Goal: Find specific page/section: Find specific page/section

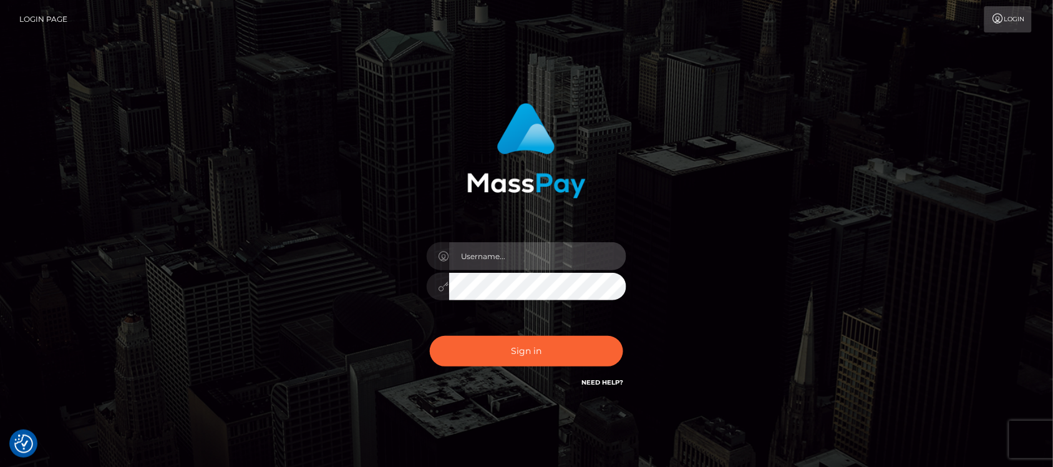
type input "hello.feetfinder"
click at [535, 253] on input "hello.feetfinder" at bounding box center [537, 256] width 177 height 28
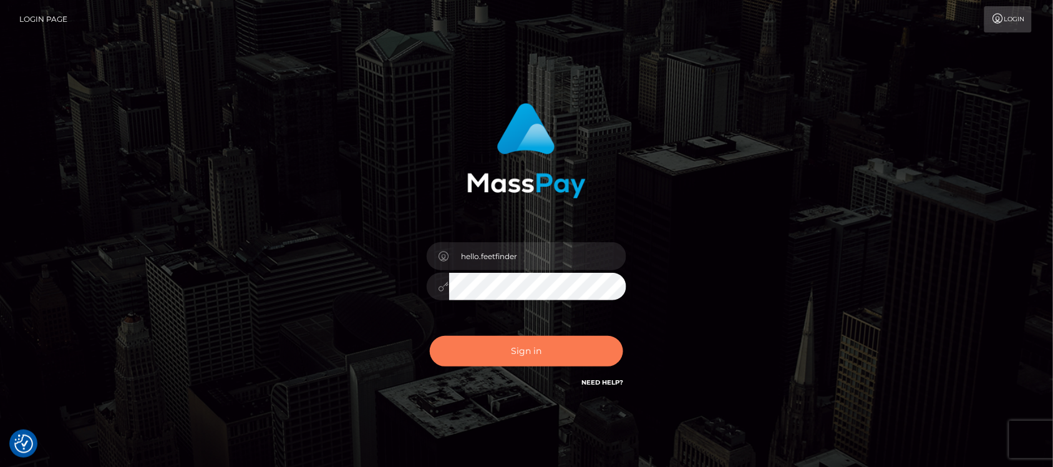
click at [522, 340] on button "Sign in" at bounding box center [526, 351] width 193 height 31
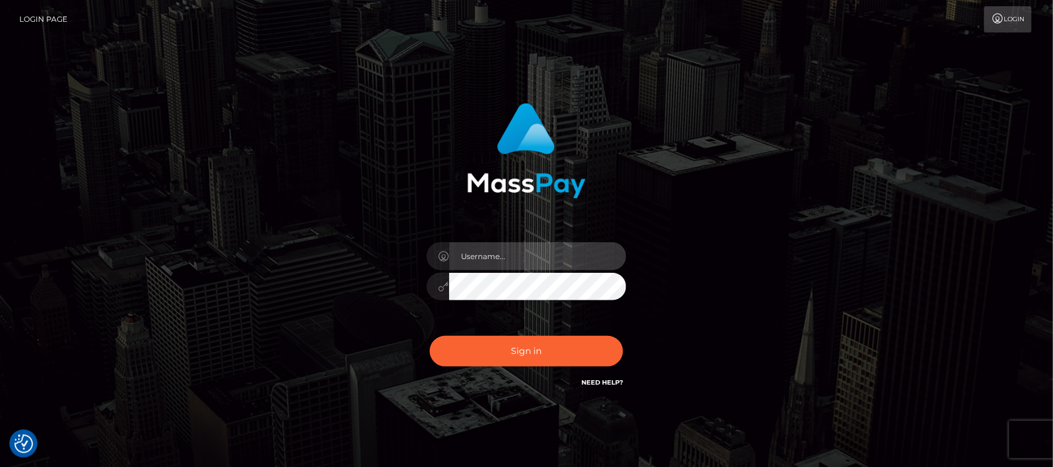
type input "hello.feetfinder"
click at [540, 268] on input "hello.feetfinder" at bounding box center [537, 256] width 177 height 28
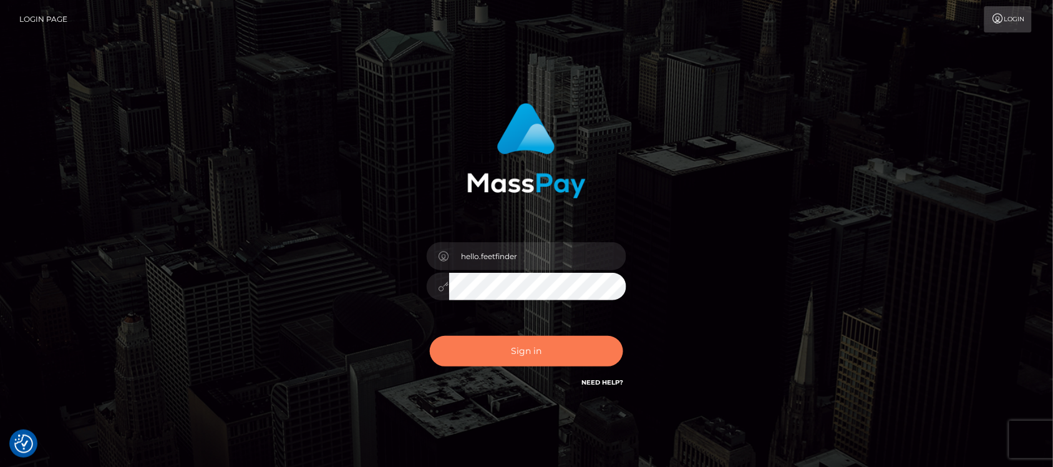
click at [568, 360] on button "Sign in" at bounding box center [526, 351] width 193 height 31
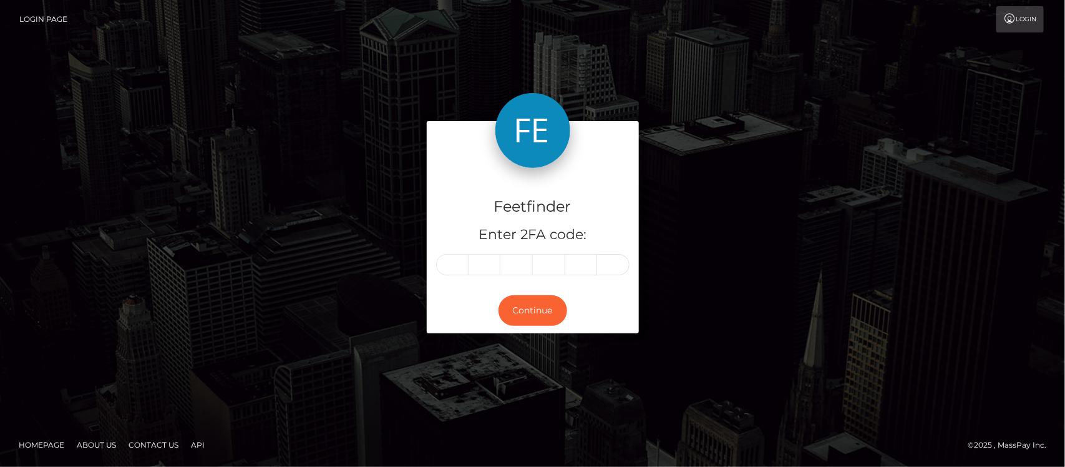
click at [456, 263] on input "text" at bounding box center [452, 264] width 32 height 21
drag, startPoint x: 456, startPoint y: 263, endPoint x: 534, endPoint y: 260, distance: 77.4
click at [457, 263] on input "text" at bounding box center [452, 264] width 32 height 21
type input "2"
type input "6"
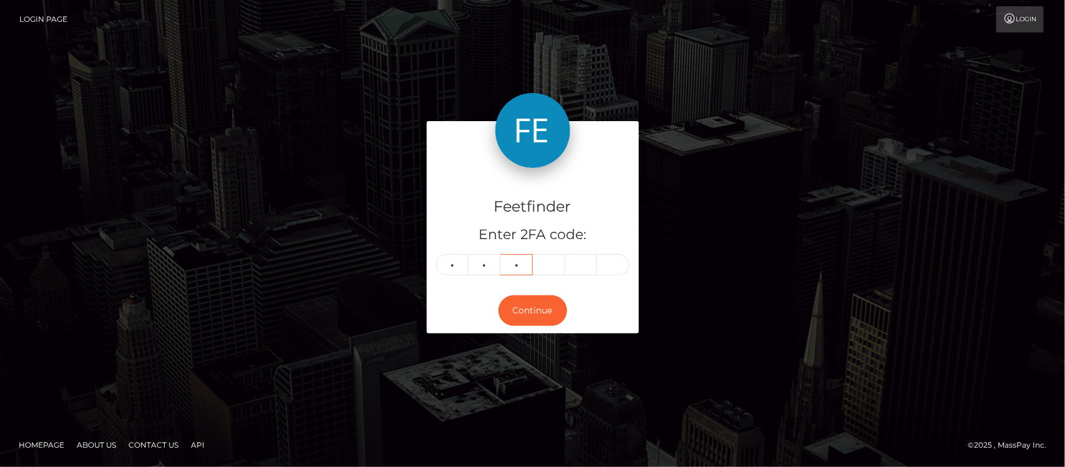
type input "9"
type input "7"
type input "2"
type input "7"
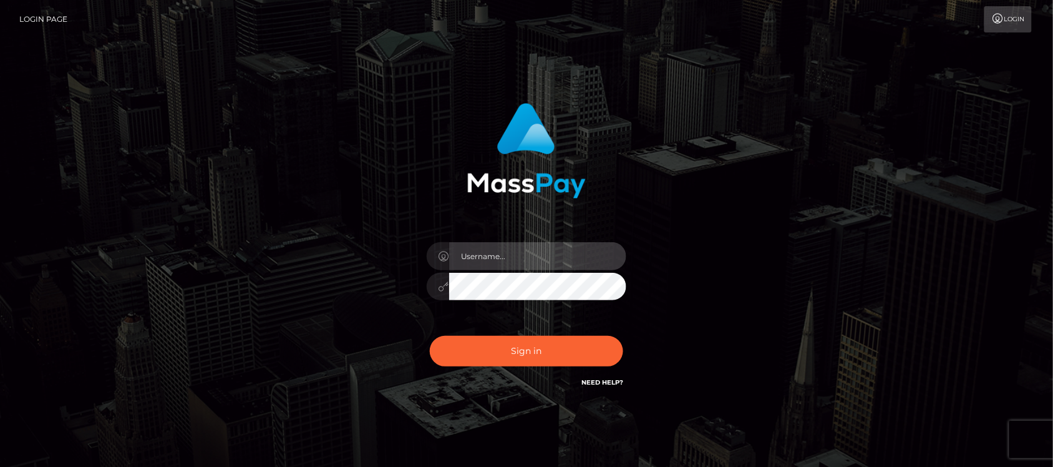
type input "hello.feetfinder"
click at [560, 256] on input "hello.feetfinder" at bounding box center [537, 256] width 177 height 28
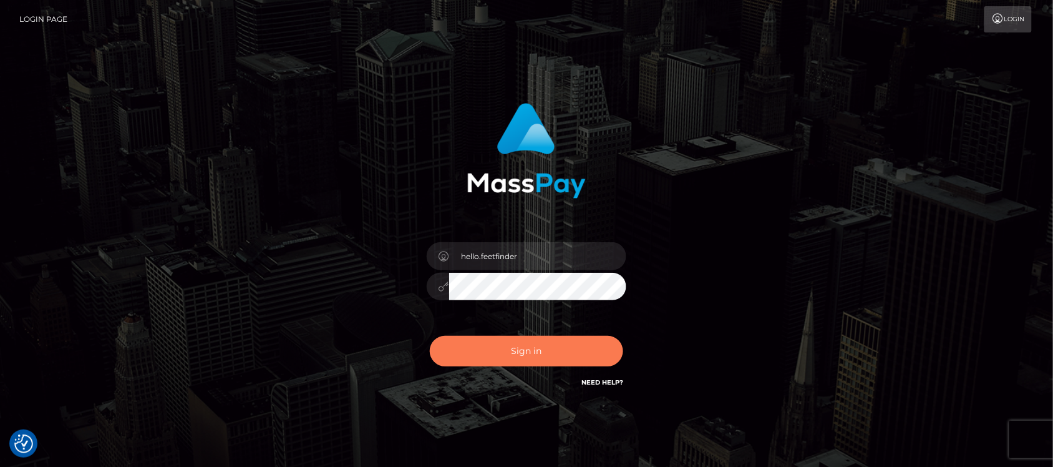
click at [494, 351] on button "Sign in" at bounding box center [526, 351] width 193 height 31
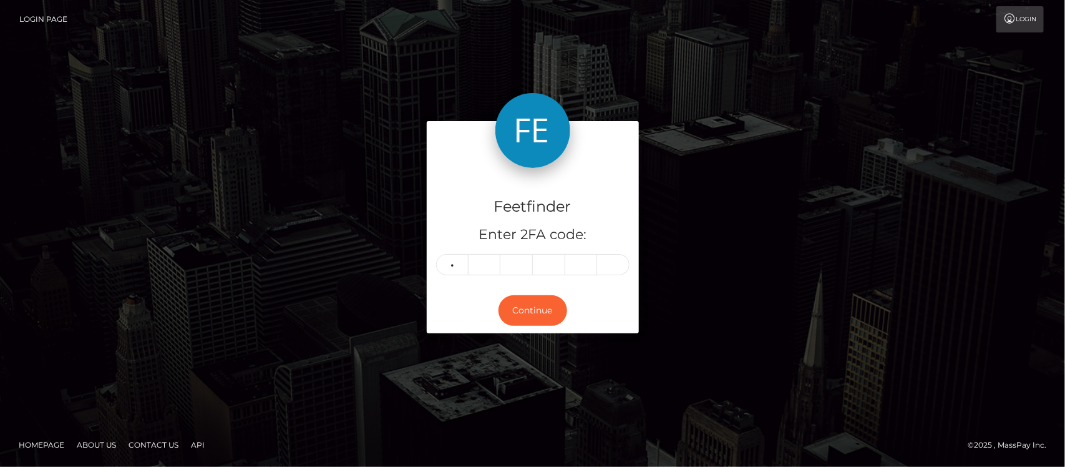
type input "6"
type input "4"
type input "8"
type input "7"
type input "2"
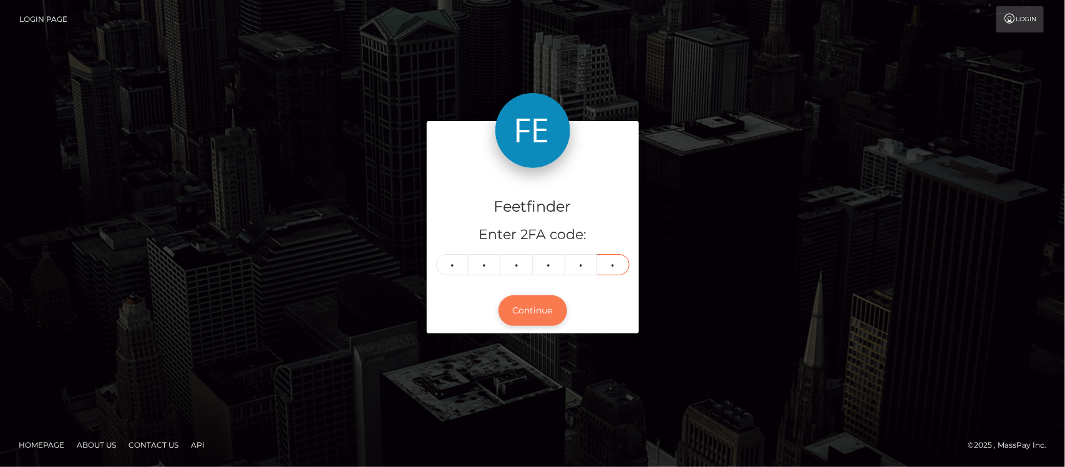
type input "7"
click at [546, 309] on button "Continue" at bounding box center [533, 310] width 69 height 31
click at [535, 313] on button "Continue" at bounding box center [533, 310] width 69 height 31
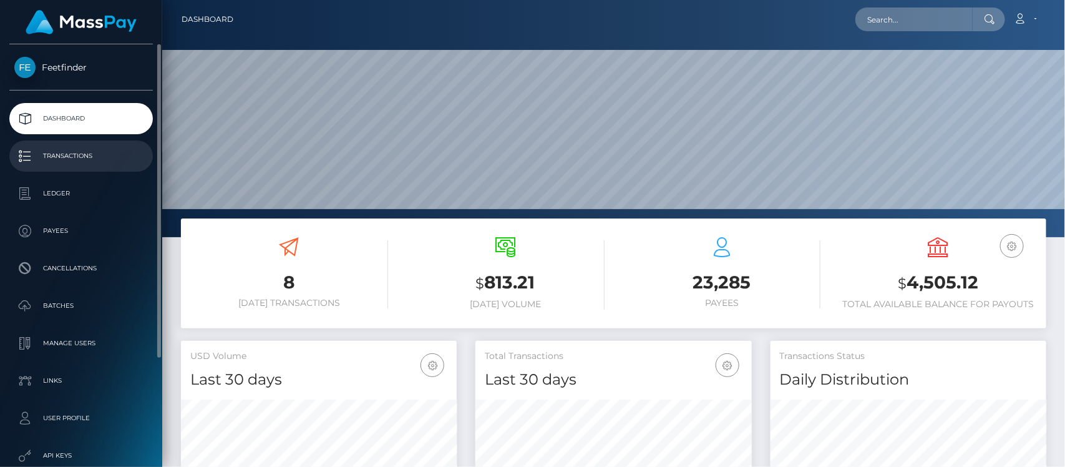
scroll to position [220, 276]
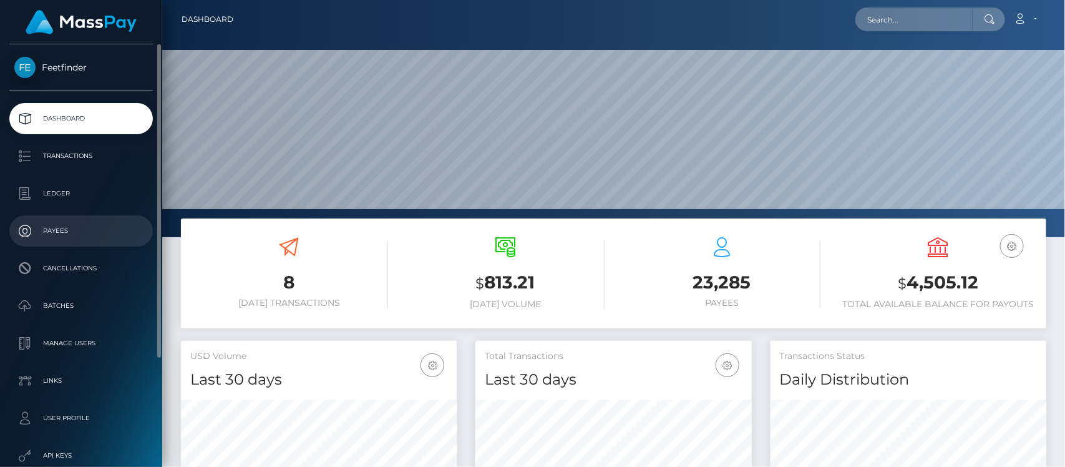
click at [61, 230] on p "Payees" at bounding box center [81, 231] width 134 height 19
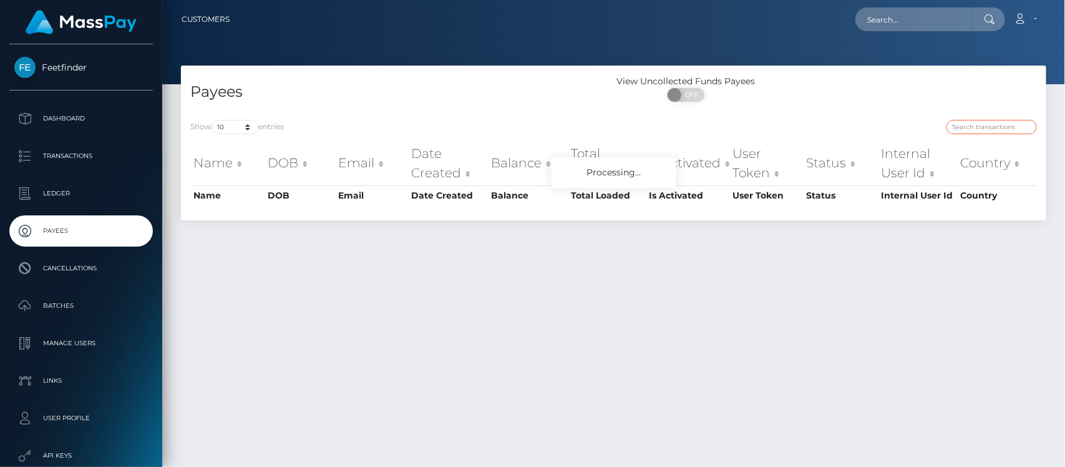
click at [980, 129] on input "search" at bounding box center [992, 127] width 90 height 14
paste input "0b6dba03-4e26-11f0-bf09-062f66d36555"
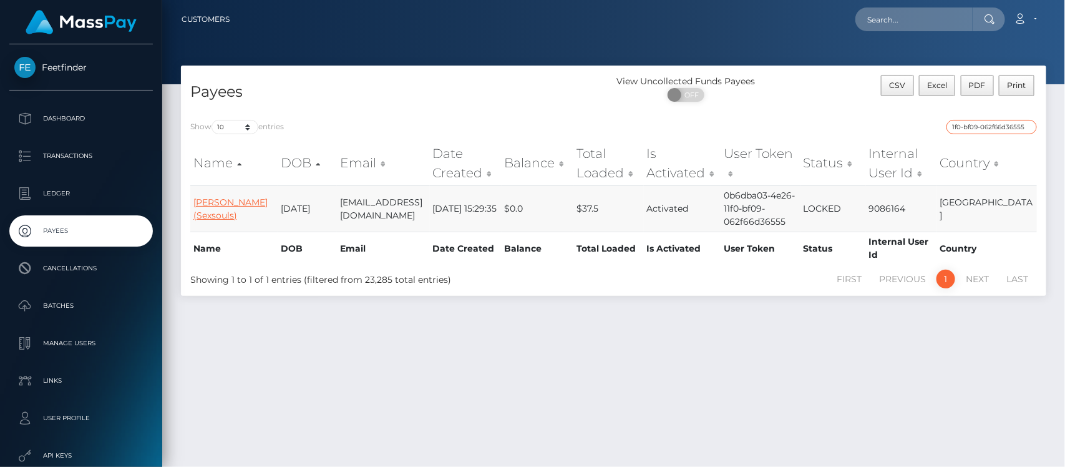
type input "0b6dba03-4e26-11f0-bf09-062f66d36555"
click at [213, 207] on link "[PERSON_NAME] (Sexsouls)" at bounding box center [230, 209] width 74 height 24
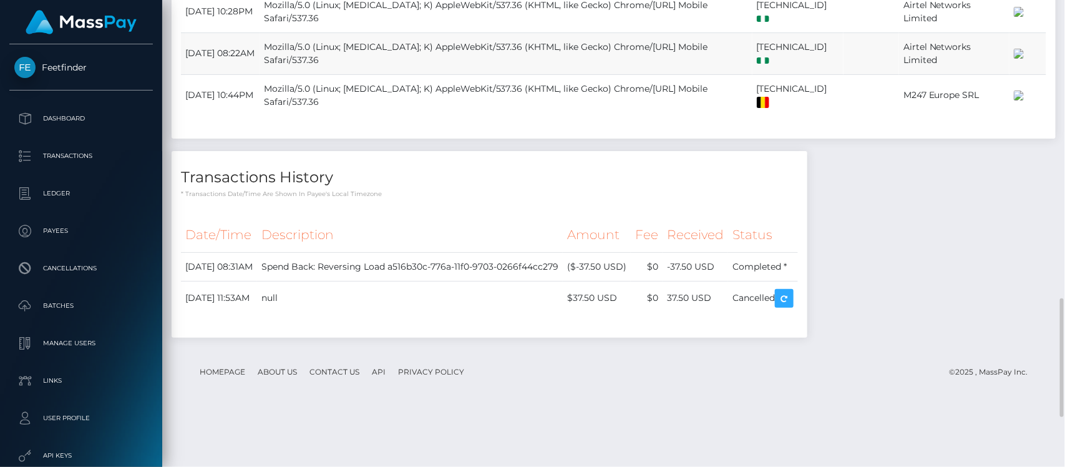
scroll to position [1367, 0]
